Goal: Information Seeking & Learning: Learn about a topic

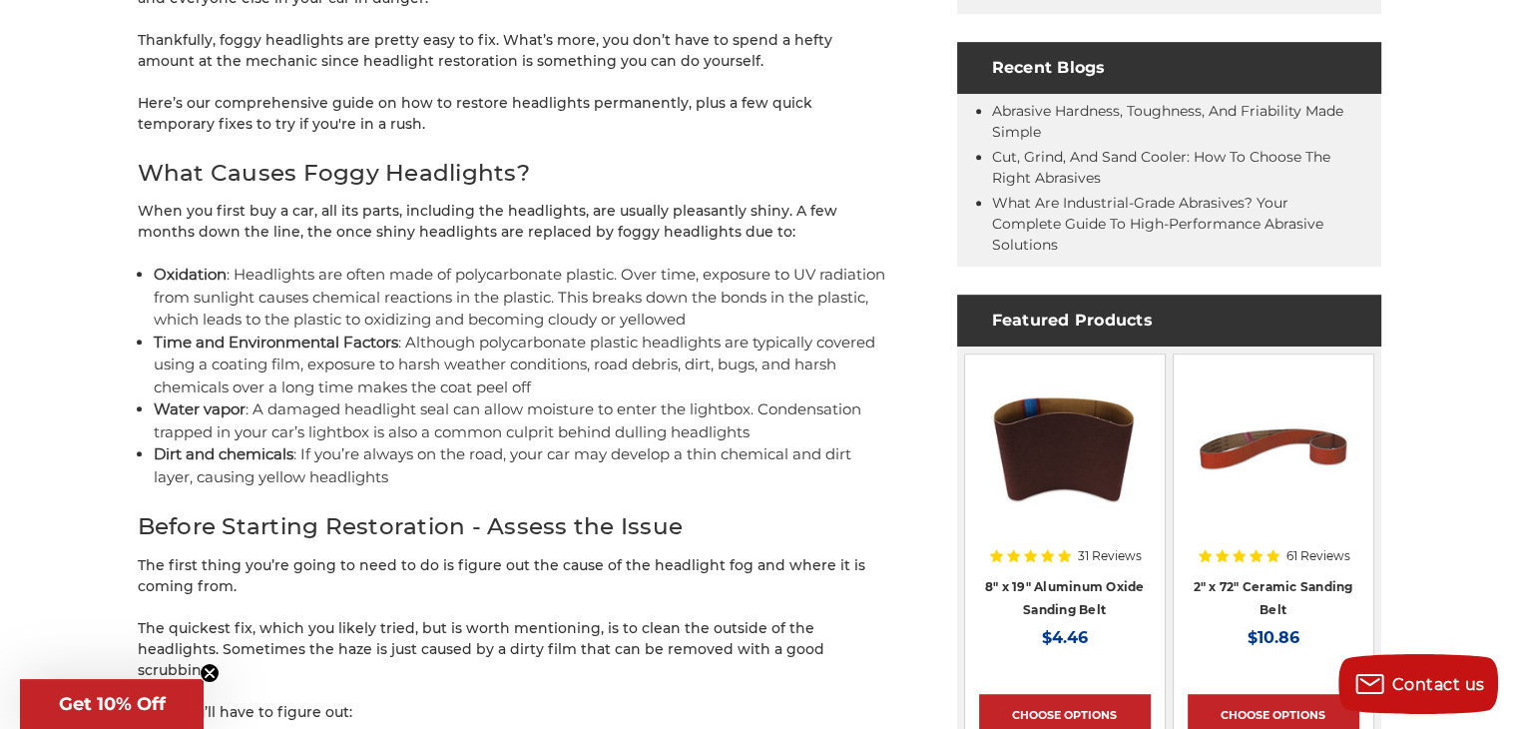
scroll to position [998, 0]
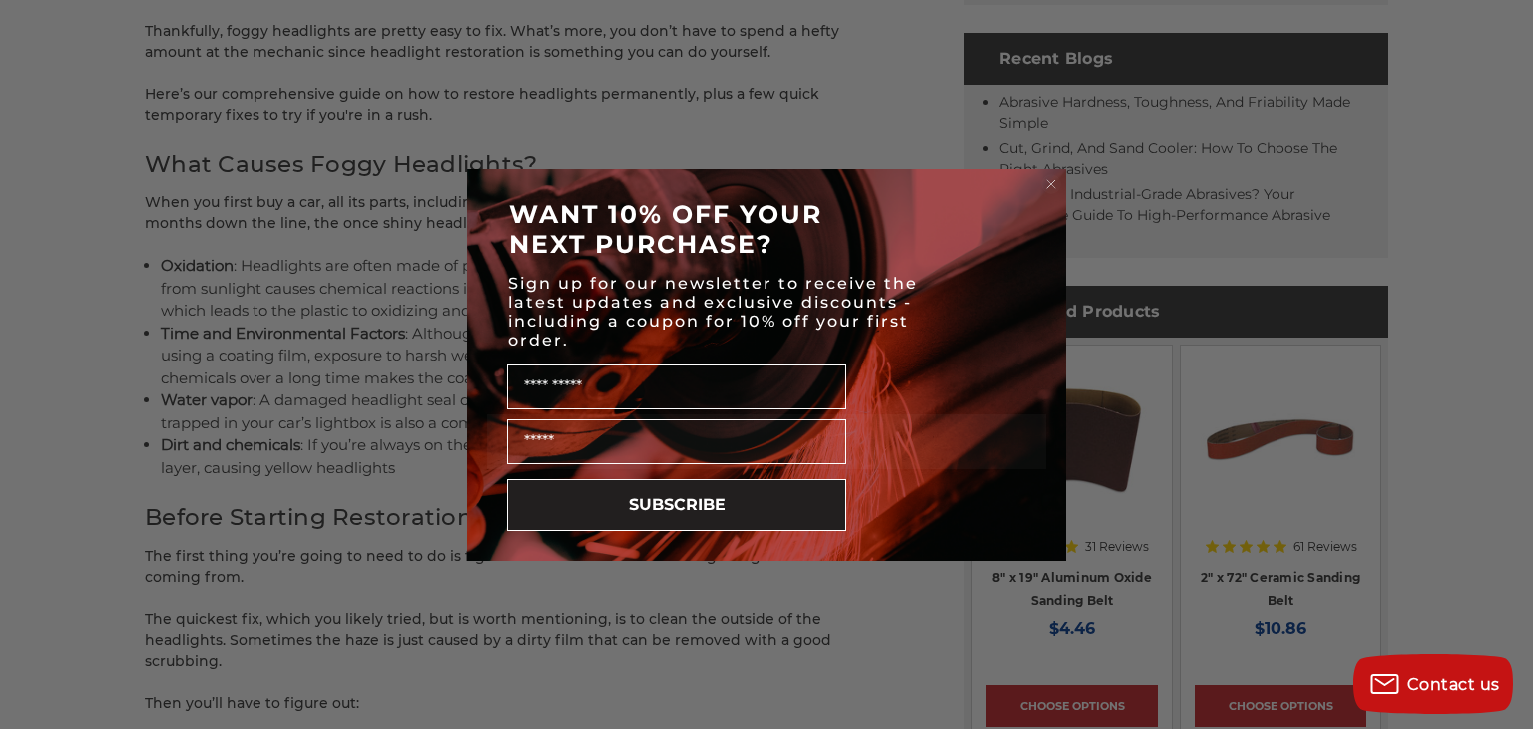
click at [1052, 189] on circle "Close dialog" at bounding box center [1051, 183] width 19 height 19
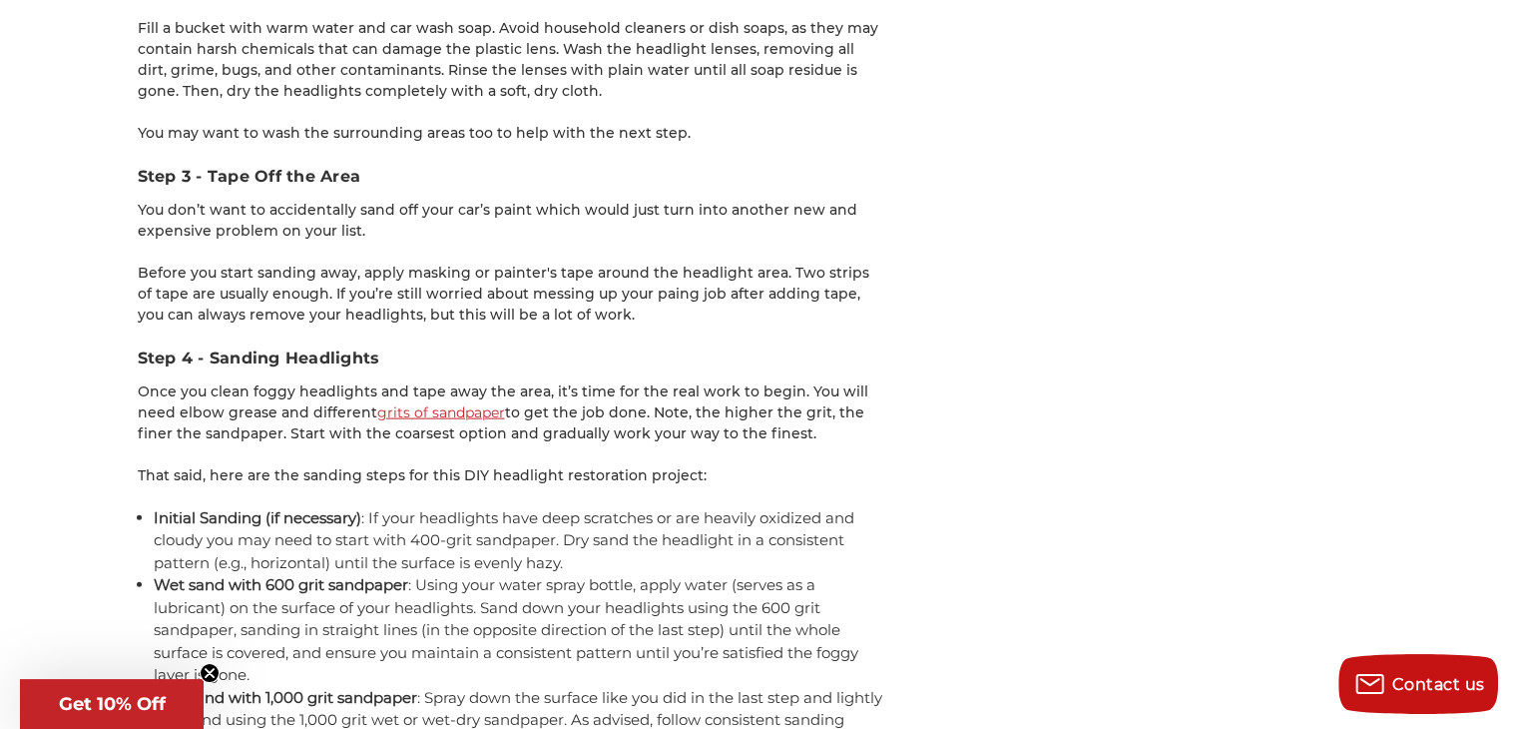
scroll to position [4331, 0]
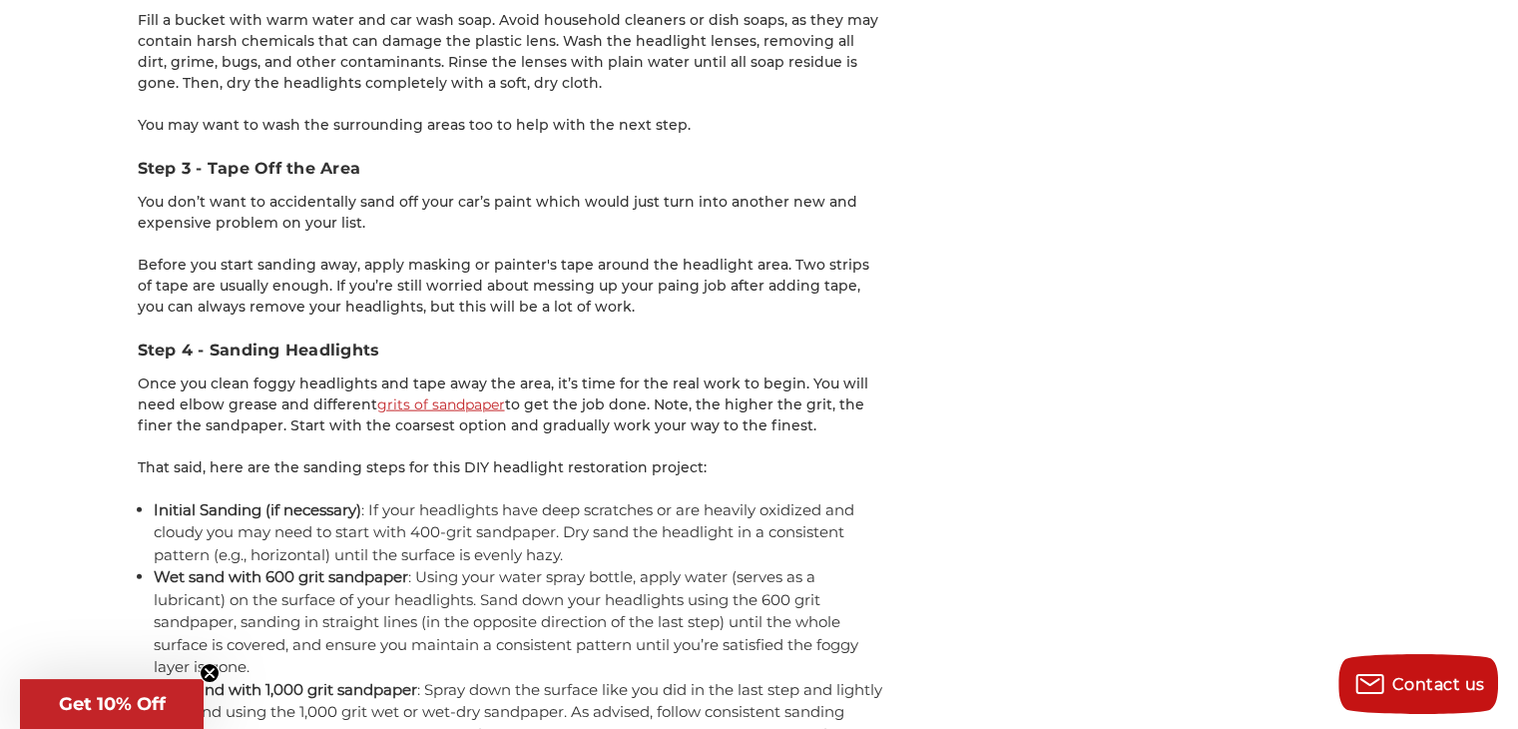
click at [419, 395] on link "grits of sandpaper" at bounding box center [441, 404] width 128 height 18
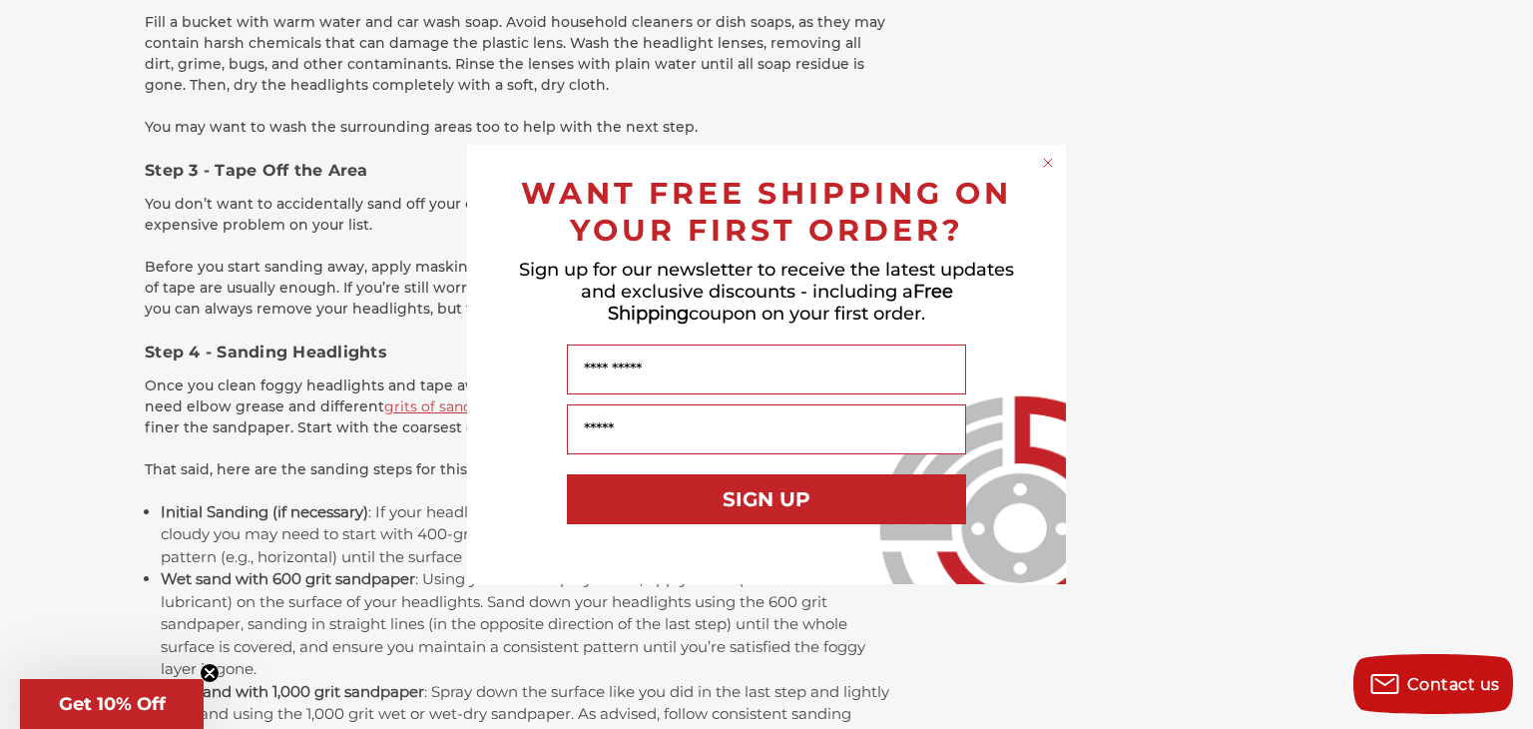
click at [1047, 168] on circle "Close dialog" at bounding box center [1048, 163] width 19 height 19
